Goal: Task Accomplishment & Management: Use online tool/utility

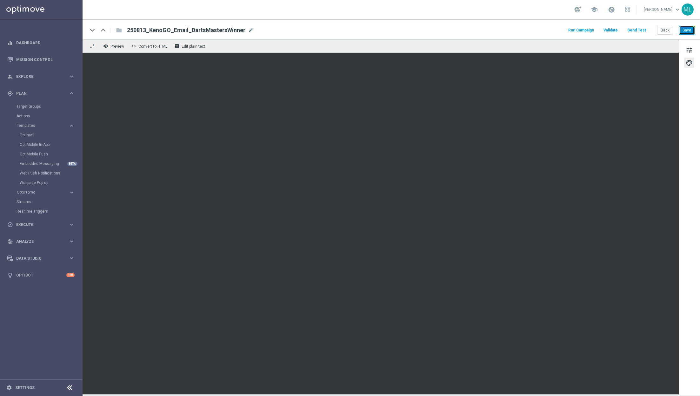
click at [686, 30] on button "Save" at bounding box center [687, 30] width 16 height 9
